Goal: Book appointment/travel/reservation

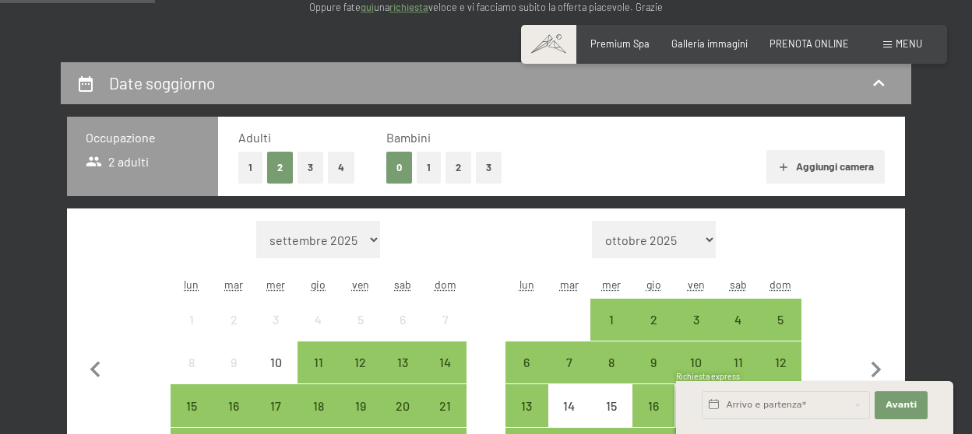
scroll to position [245, 0]
click at [434, 160] on button "1" at bounding box center [429, 168] width 24 height 32
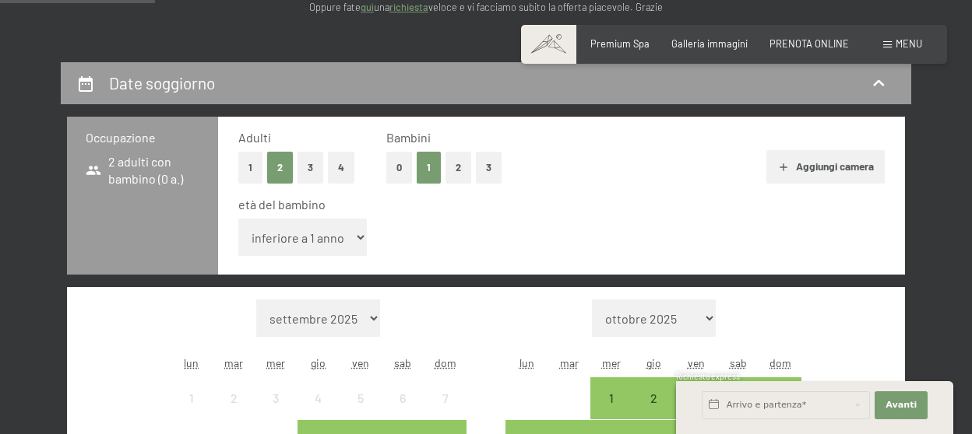
click at [238, 219] on select "inferiore a 1 anno 1 anno 2 anni 3 anni 4 anni 5 anni 6 anni 7 anni 8 anni 9 an…" at bounding box center [302, 237] width 128 height 37
select select "12"
click option "12 anni" at bounding box center [0, 0] width 0 height 0
click at [800, 219] on div "età del bambino inferiore a 1 anno 1 anno 2 anni 3 anni 4 anni 5 anni 6 anni 7 …" at bounding box center [561, 229] width 646 height 66
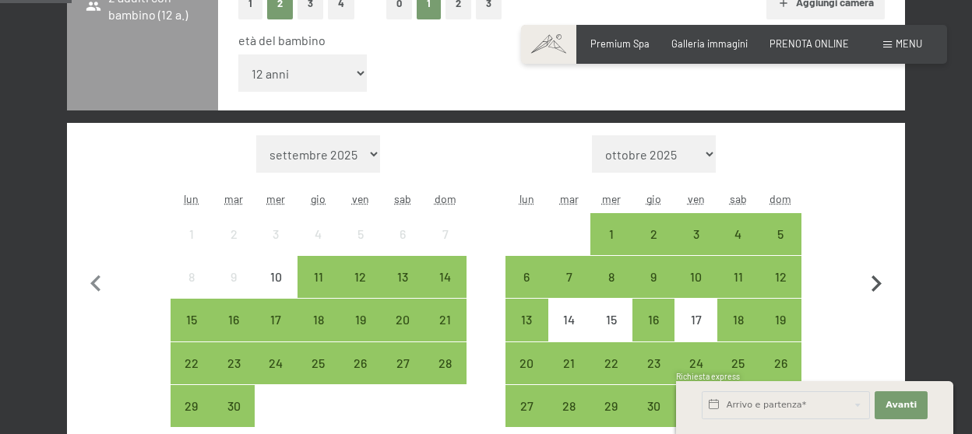
click at [877, 279] on icon "button" at bounding box center [876, 284] width 10 height 16
select select "[DATE]"
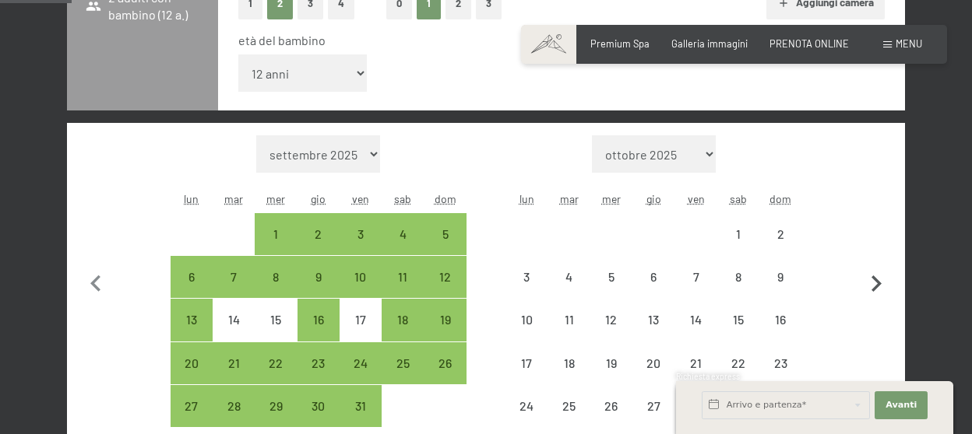
click at [877, 279] on icon "button" at bounding box center [876, 284] width 10 height 16
select select "[DATE]"
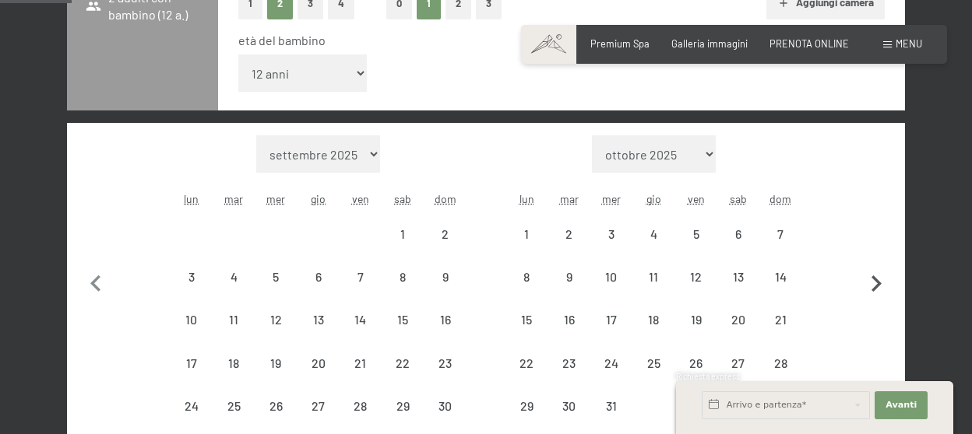
select select "[DATE]"
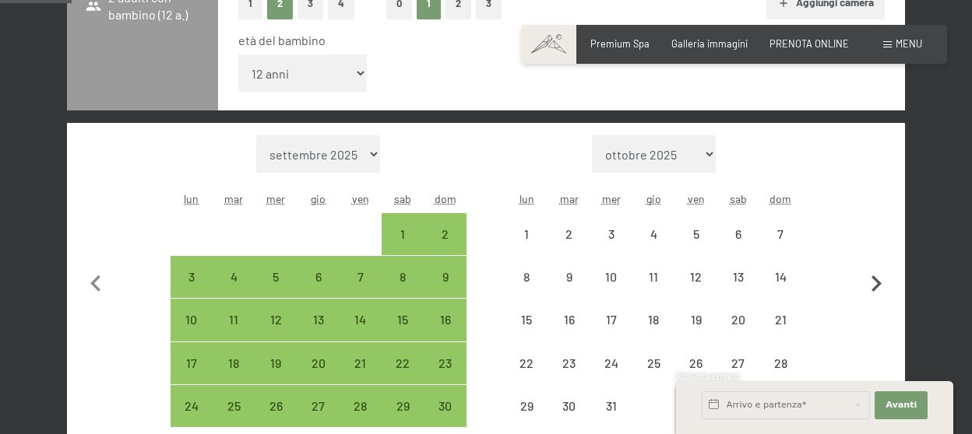
select select "[DATE]"
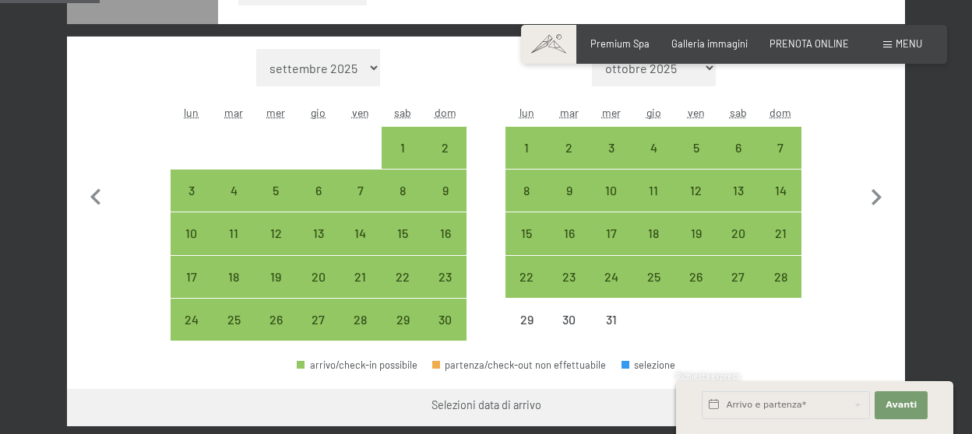
scroll to position [574, 0]
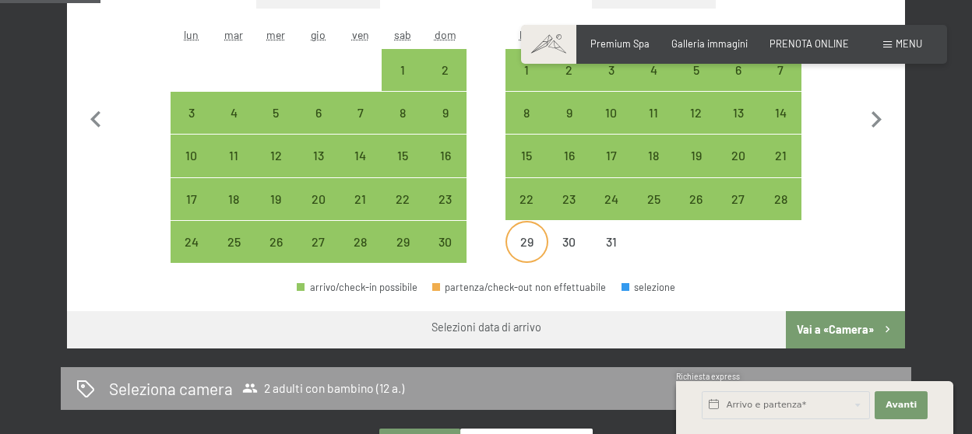
click at [533, 252] on div "29" at bounding box center [526, 255] width 39 height 39
select select "[DATE]"
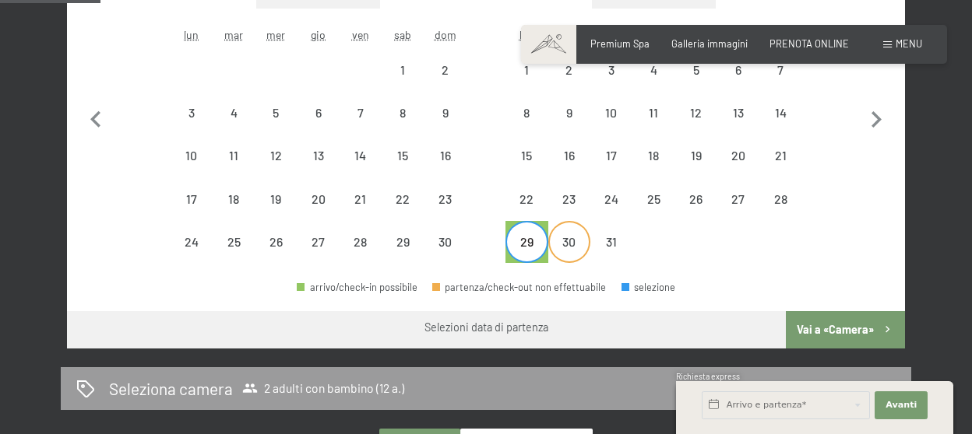
click at [575, 242] on div "30" at bounding box center [569, 255] width 39 height 39
select select "[DATE]"
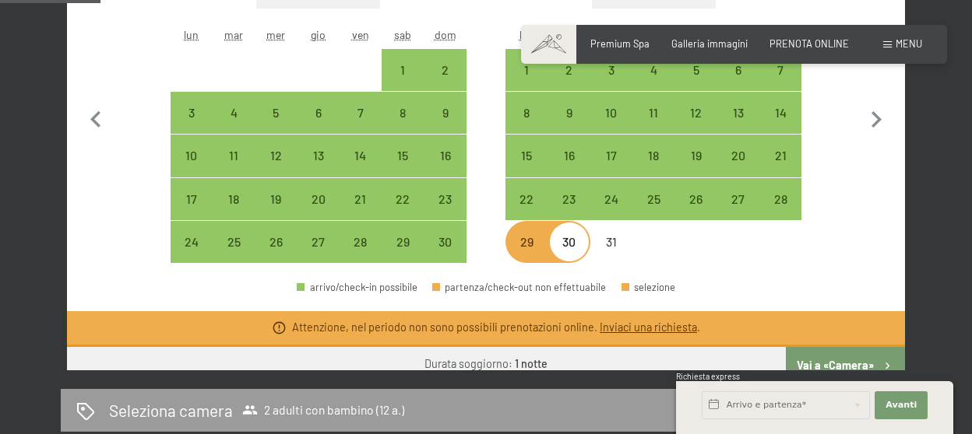
click at [575, 242] on div "30" at bounding box center [569, 255] width 39 height 39
select select "[DATE]"
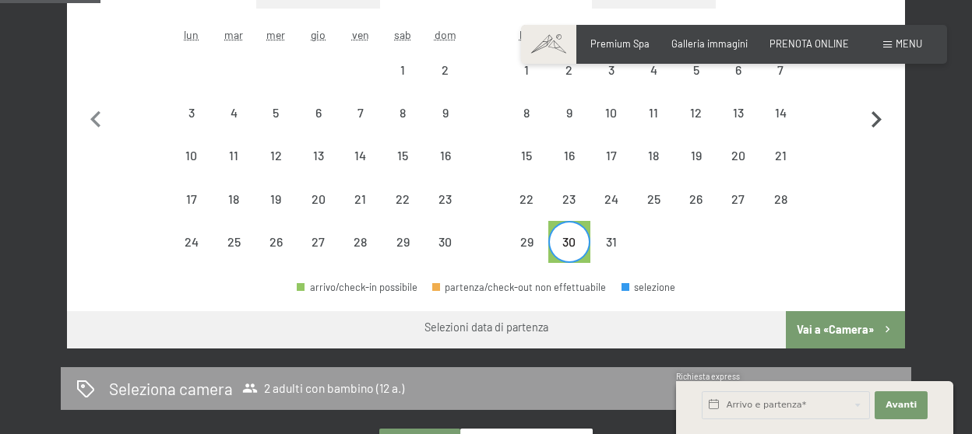
click at [876, 127] on icon "button" at bounding box center [876, 120] width 33 height 33
select select "[DATE]"
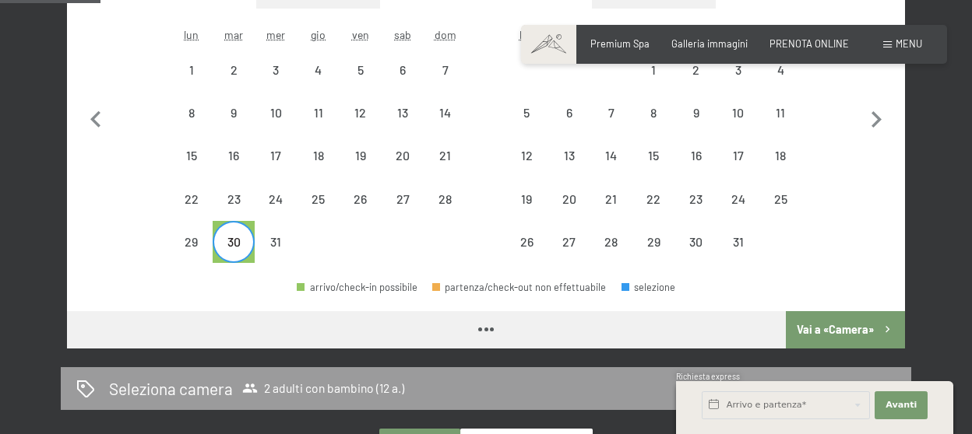
select select "[DATE]"
click at [786, 74] on div "4" at bounding box center [780, 83] width 39 height 39
select select "[DATE]"
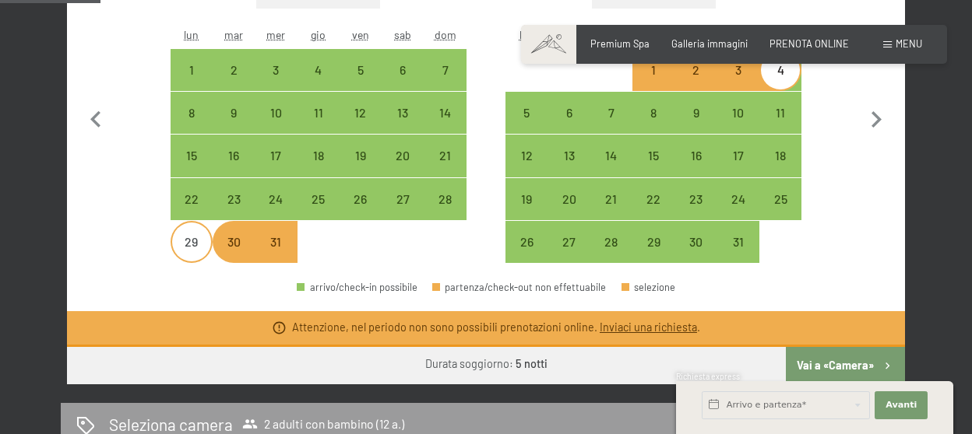
click at [186, 248] on div "29" at bounding box center [191, 255] width 39 height 39
select select "[DATE]"
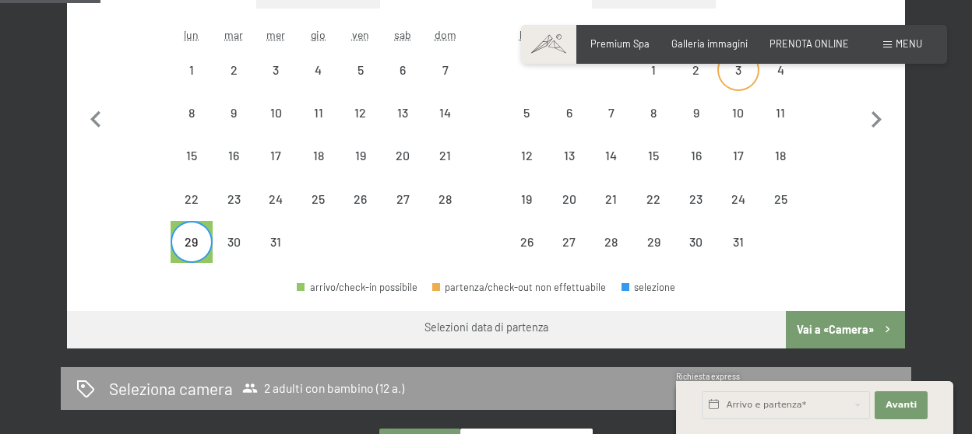
click at [730, 77] on div "3" at bounding box center [738, 83] width 39 height 39
select select "[DATE]"
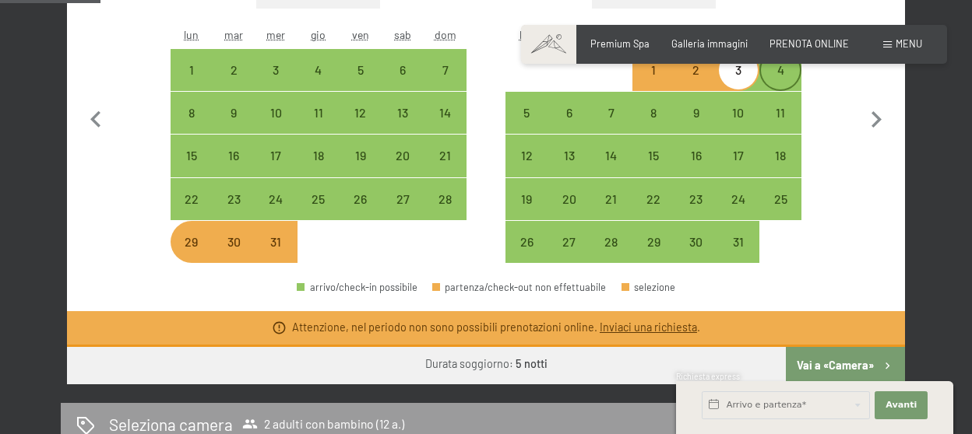
click at [772, 78] on div "4" at bounding box center [780, 83] width 39 height 39
select select "[DATE]"
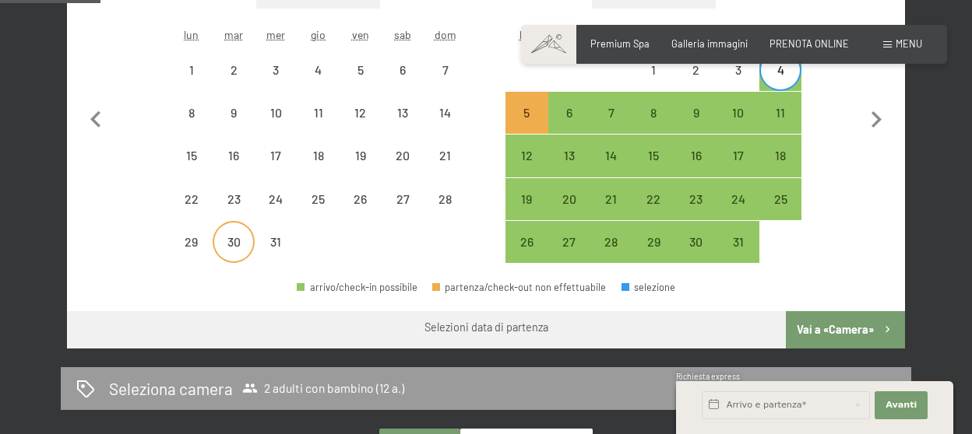
click at [237, 240] on div "30" at bounding box center [233, 255] width 39 height 39
select select "[DATE]"
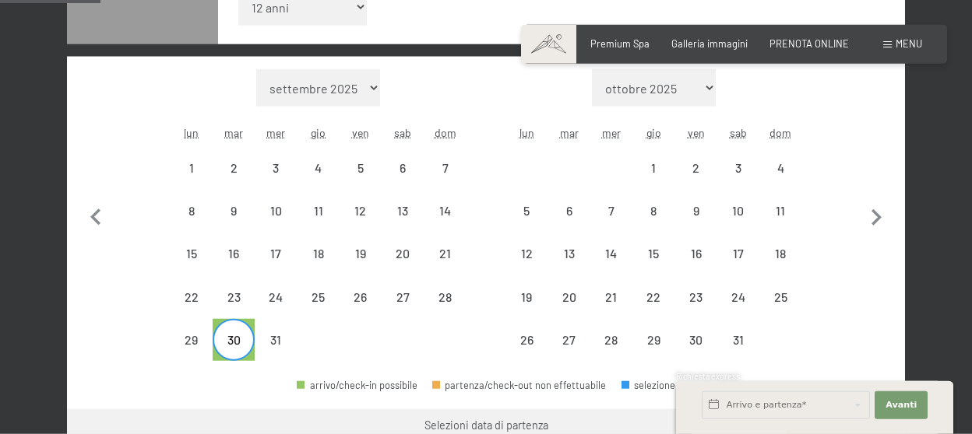
scroll to position [410, 0]
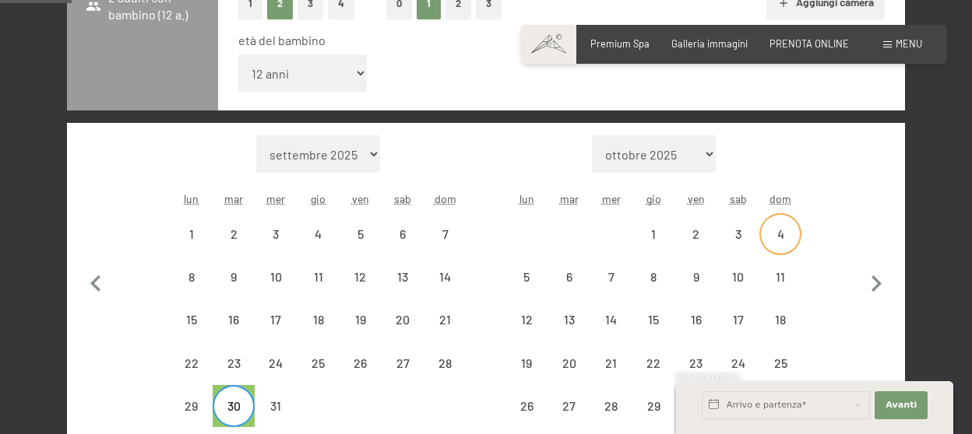
click at [786, 239] on div "4" at bounding box center [780, 247] width 39 height 39
select select "[DATE]"
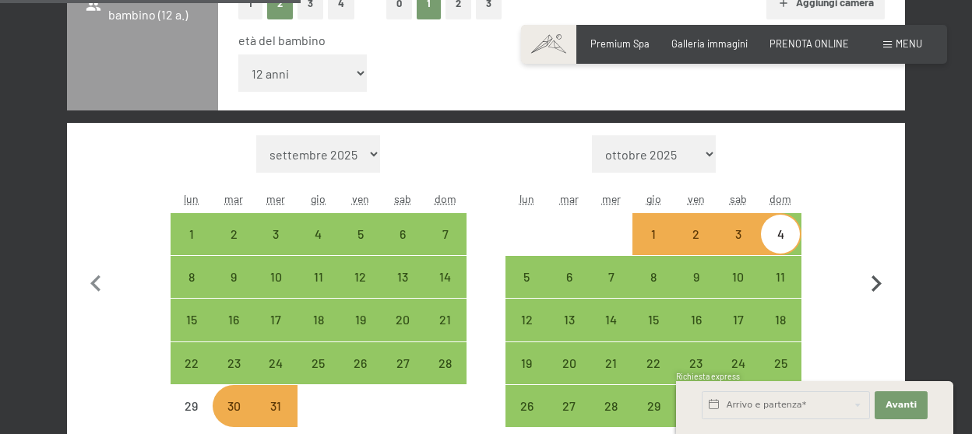
scroll to position [656, 0]
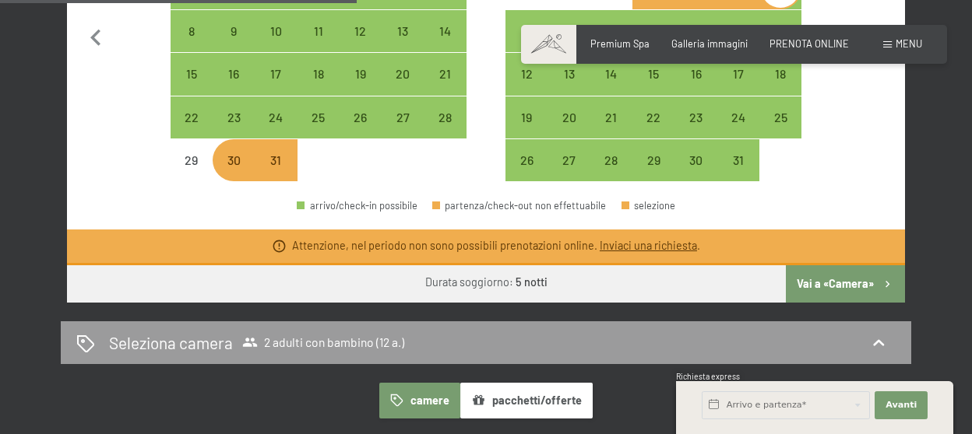
click at [814, 286] on button "Vai a «Camera»" at bounding box center [845, 284] width 119 height 37
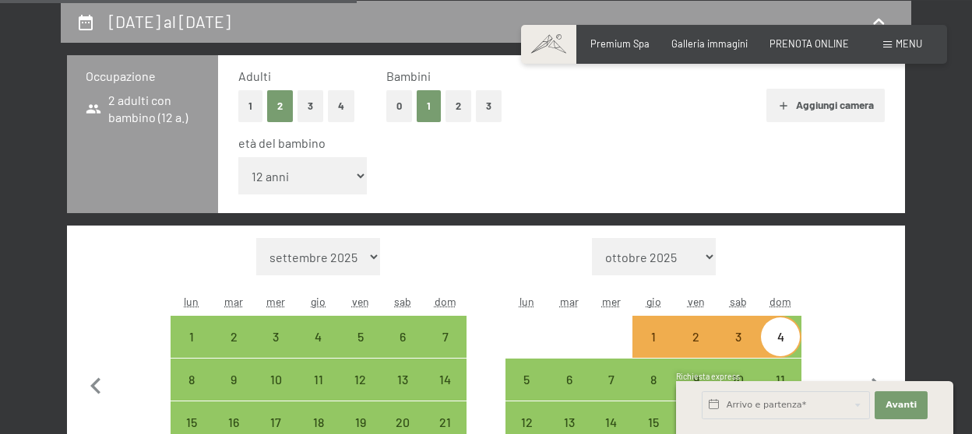
select select "[DATE]"
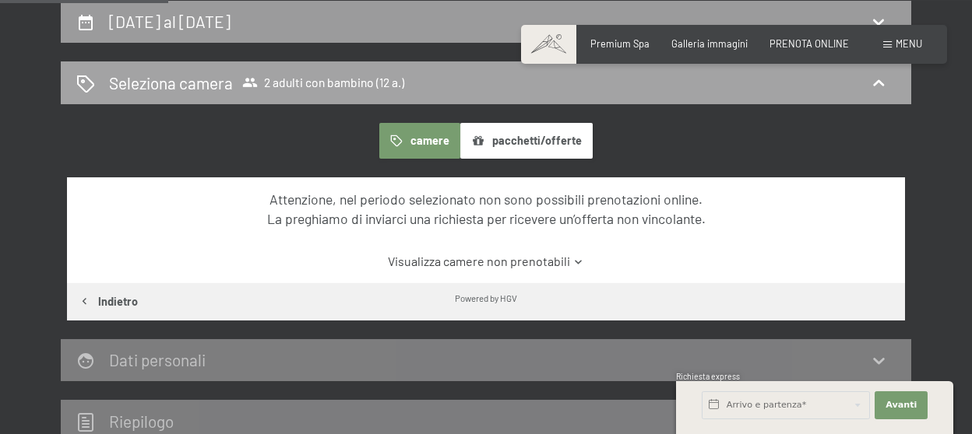
click at [215, 87] on h2 "Seleziona camera" at bounding box center [171, 83] width 124 height 23
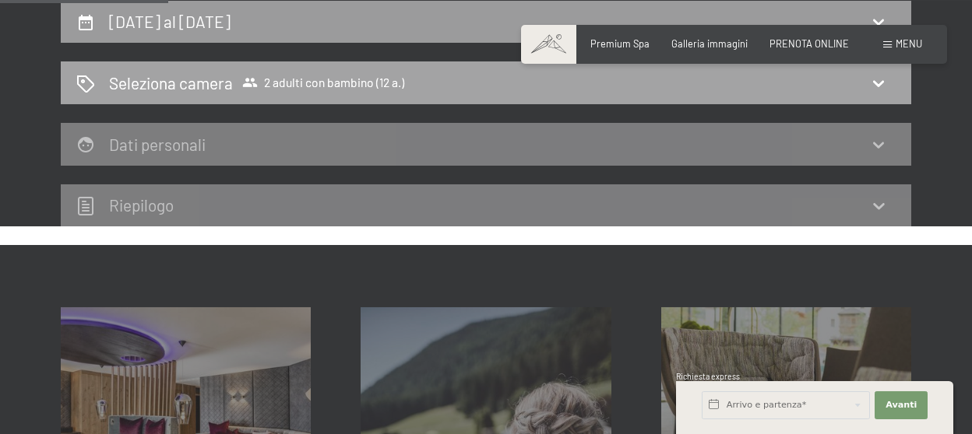
click at [328, 87] on span "2 adulti con bambino (12 a.)" at bounding box center [323, 83] width 162 height 16
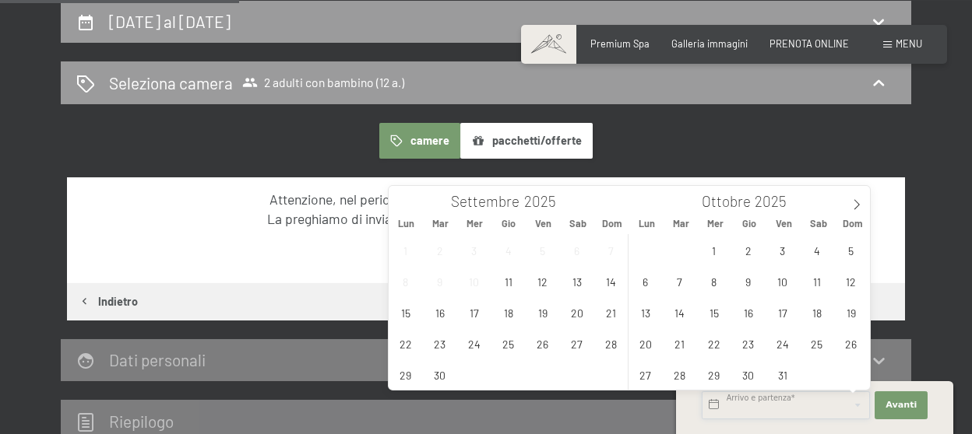
click at [726, 409] on input "text" at bounding box center [786, 406] width 168 height 28
click at [786, 156] on div "camere pacchetti/offerte" at bounding box center [486, 141] width 838 height 36
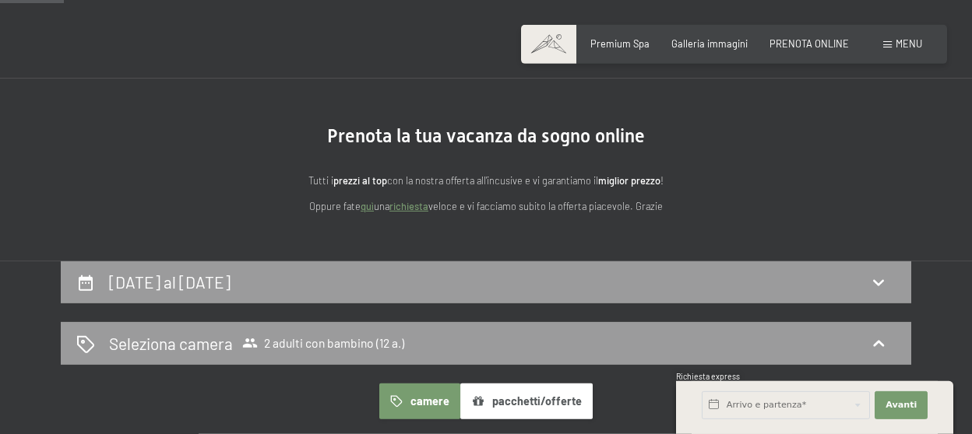
scroll to position [82, 0]
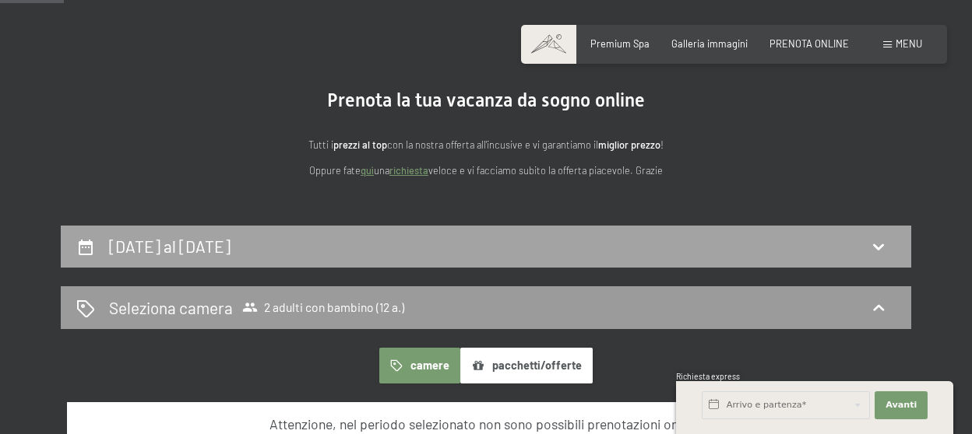
click at [191, 241] on h2 "[DATE] al [DATE]" at bounding box center [169, 246] width 121 height 19
select select "12"
select select "[DATE]"
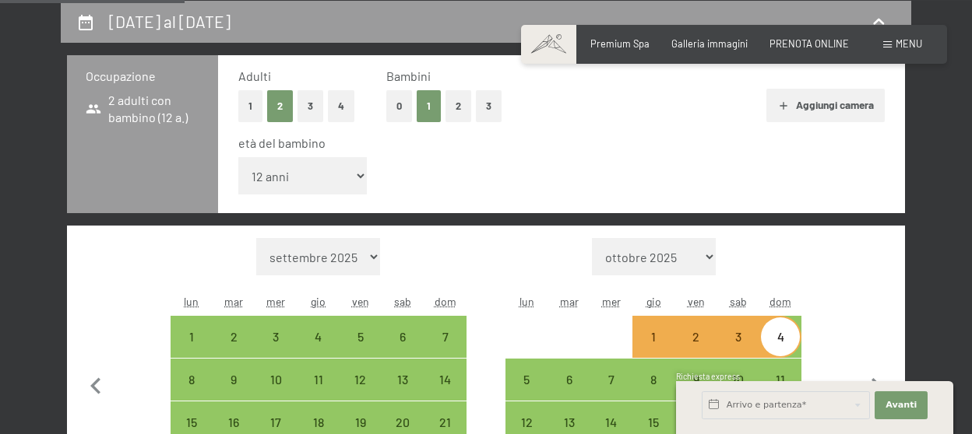
scroll to position [471, 0]
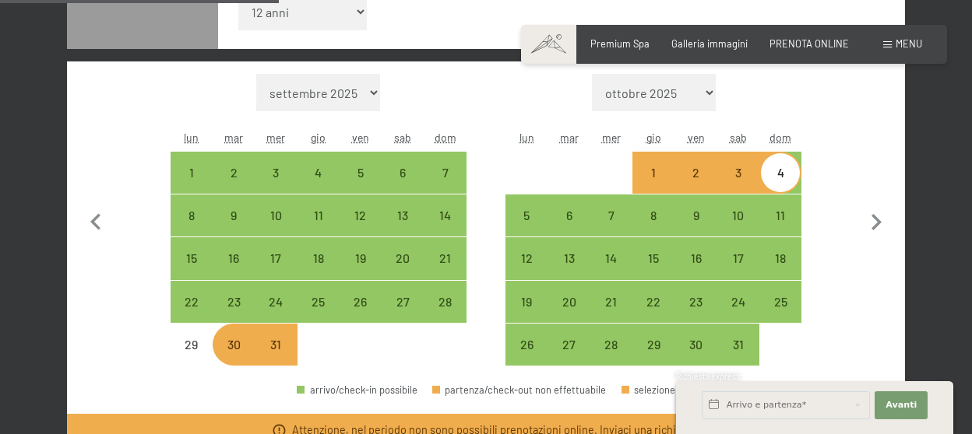
click at [277, 347] on div "31" at bounding box center [275, 358] width 39 height 39
select select "[DATE]"
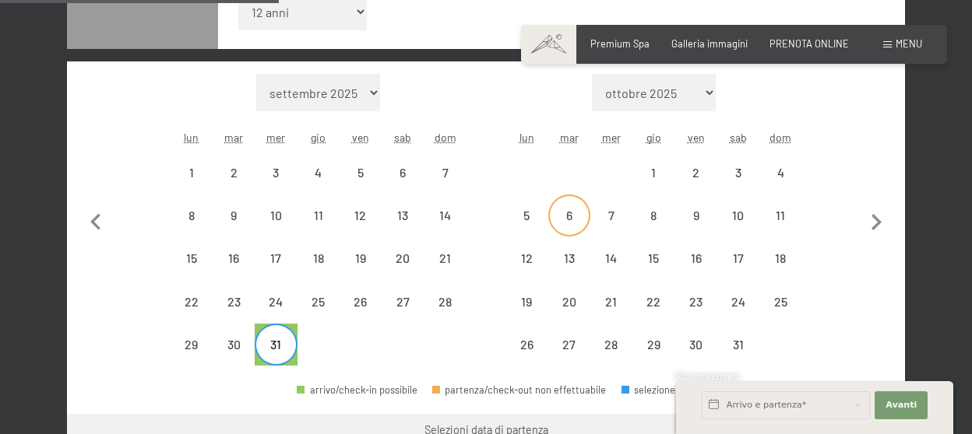
click at [561, 220] on div "6" at bounding box center [569, 228] width 39 height 39
select select "[DATE]"
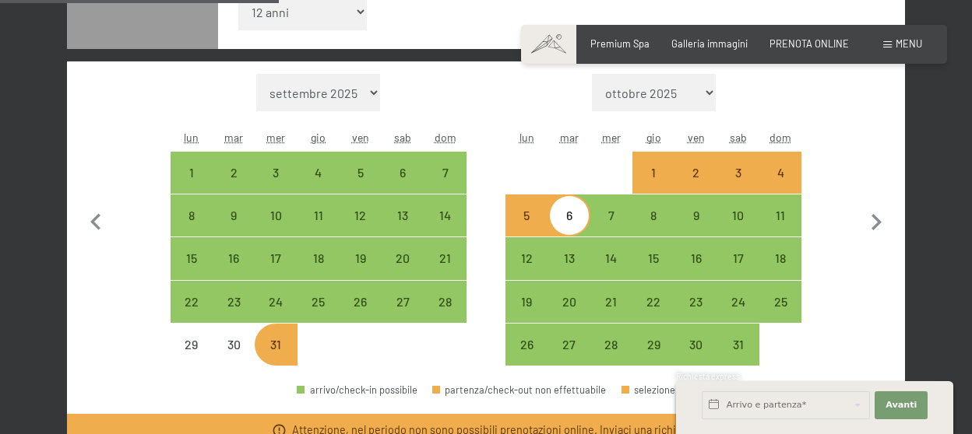
click at [833, 280] on div "Mese/anno [DATE] [DATE] [DATE] [DATE] [DATE] [DATE] [DATE] [DATE] [DATE] [DATE]…" at bounding box center [485, 220] width 787 height 293
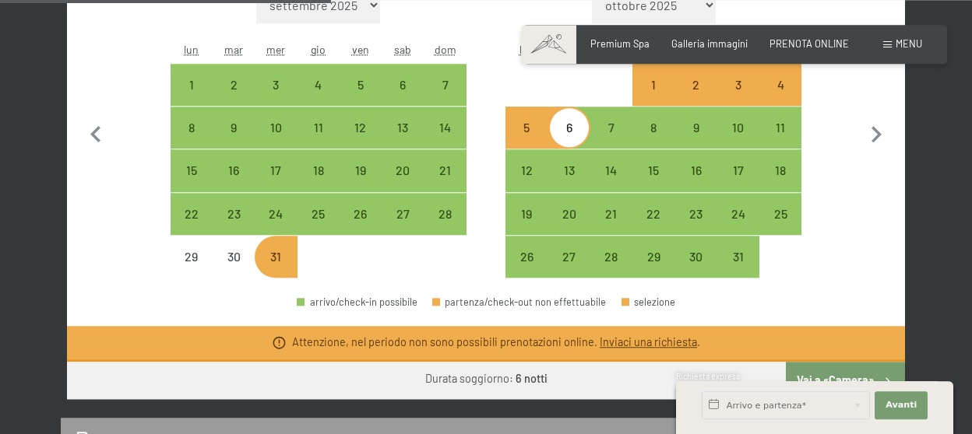
scroll to position [635, 0]
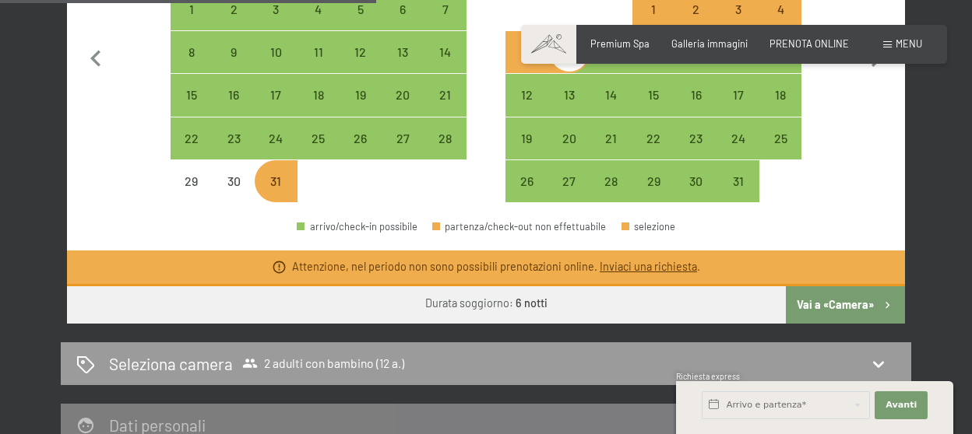
click at [822, 307] on button "Vai a «Camera»" at bounding box center [845, 305] width 119 height 37
select select "[DATE]"
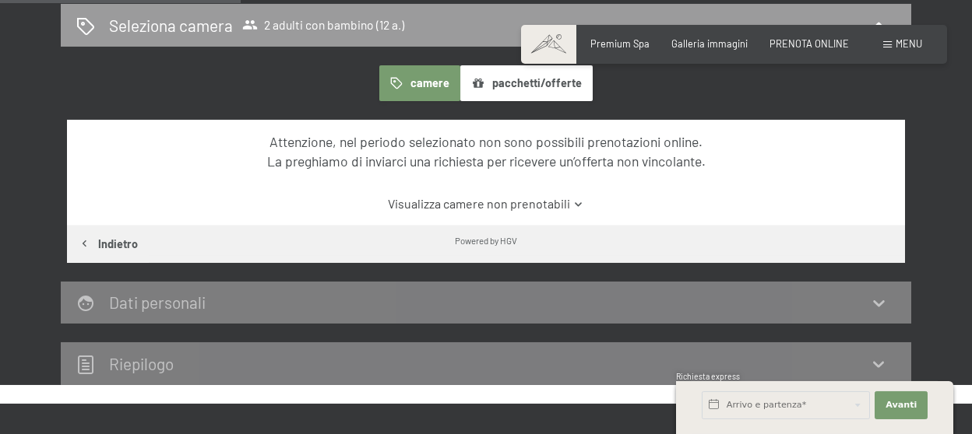
scroll to position [307, 0]
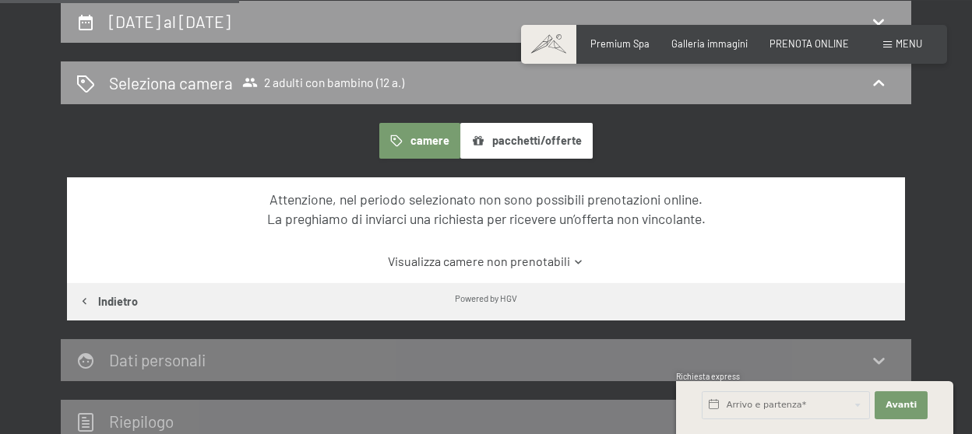
click at [513, 137] on button "pacchetti/offerte" at bounding box center [526, 141] width 132 height 36
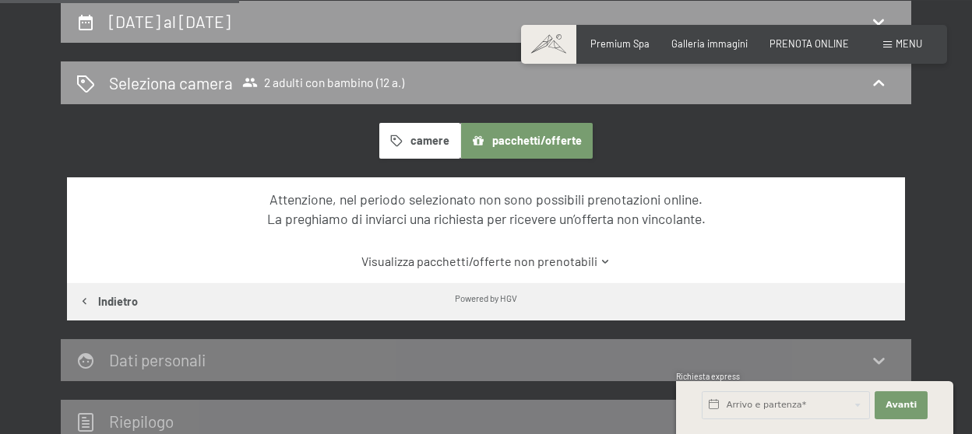
click at [431, 142] on button "camere" at bounding box center [419, 141] width 81 height 36
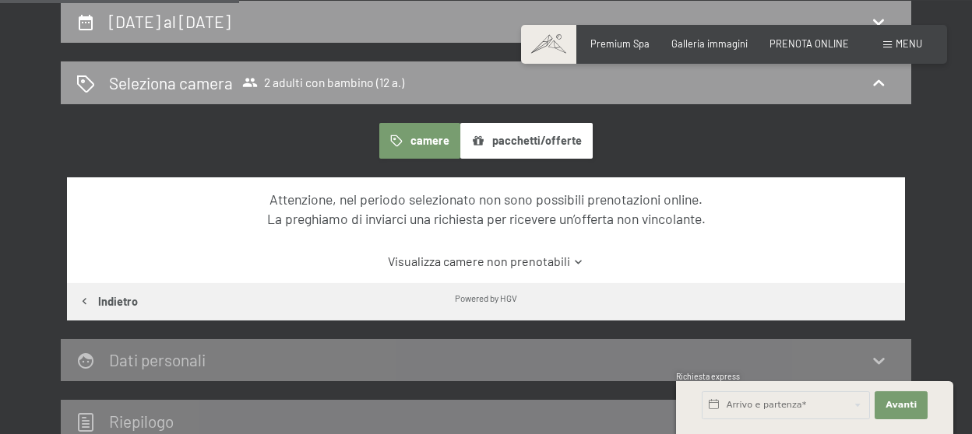
click at [893, 51] on div "Prenotazione Richiesta Premium Spa Galleria immagini PRENOTA ONLINE Menu DE IT …" at bounding box center [734, 44] width 376 height 14
